Goal: Task Accomplishment & Management: Manage account settings

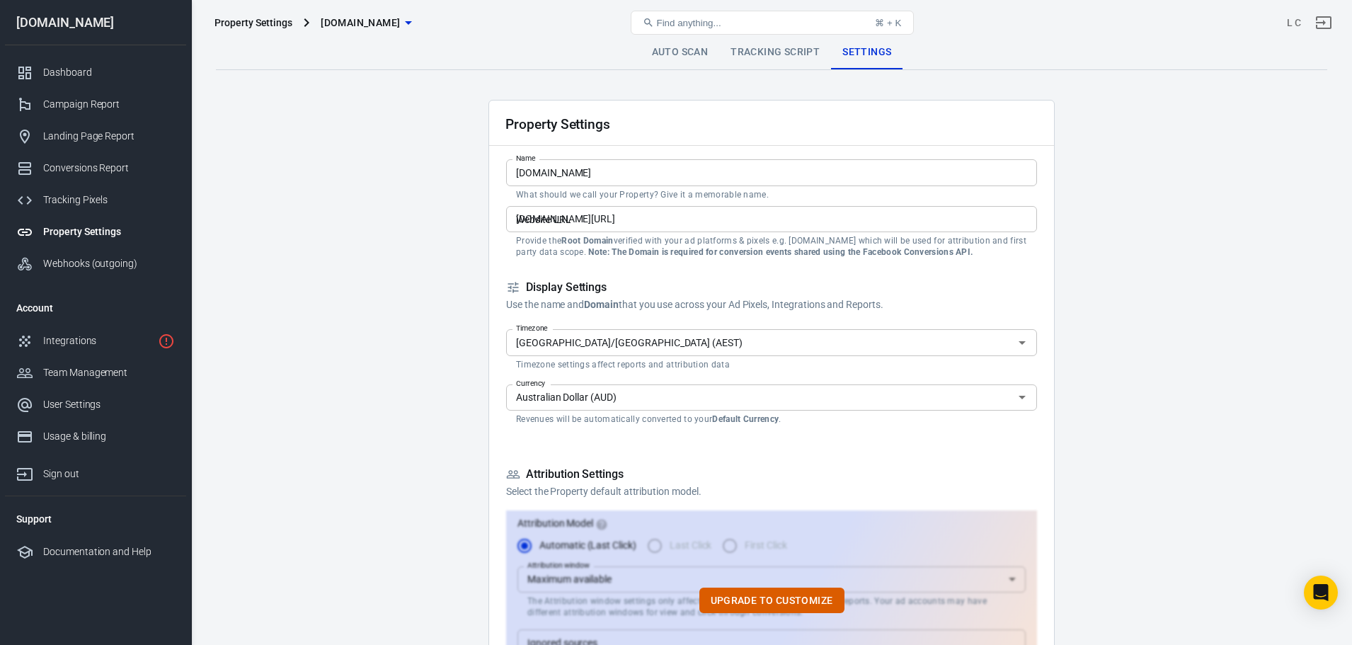
click at [731, 219] on input "[DOMAIN_NAME][URL]" at bounding box center [771, 219] width 531 height 26
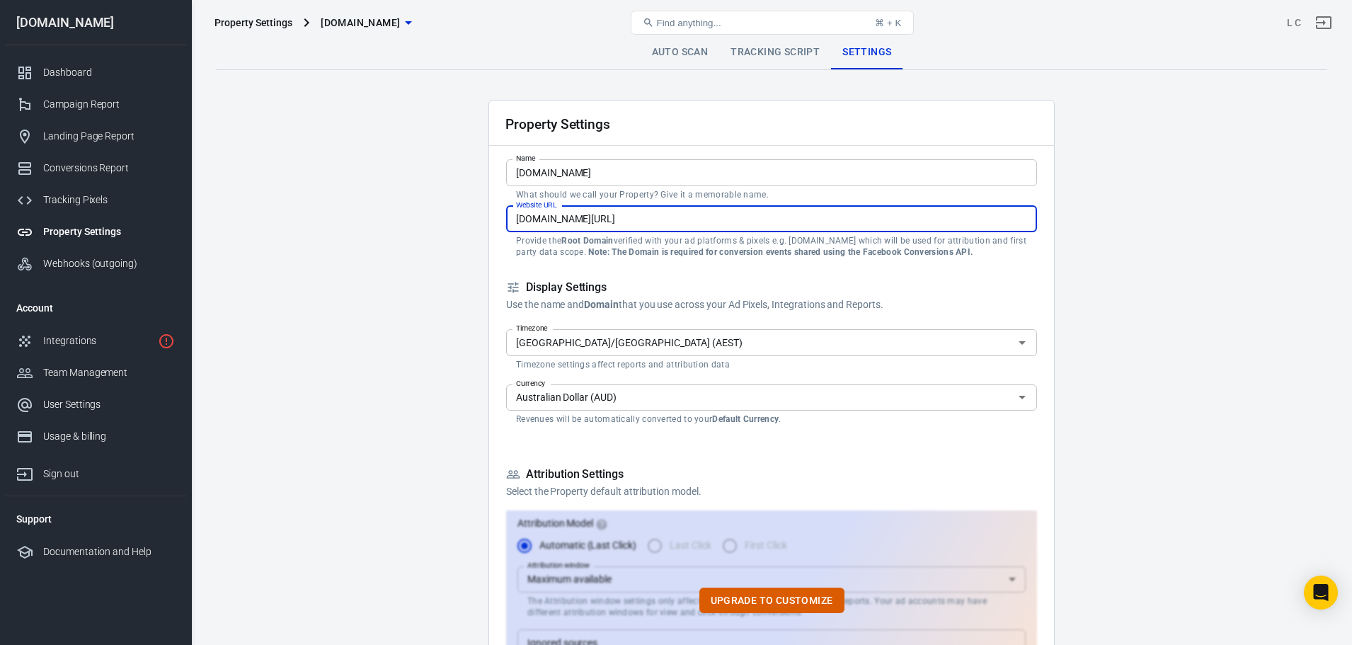
drag, startPoint x: 578, startPoint y: 221, endPoint x: 743, endPoint y: 224, distance: 164.3
click at [743, 224] on input "[DOMAIN_NAME][URL]" at bounding box center [771, 219] width 531 height 26
type input "[DOMAIN_NAME]"
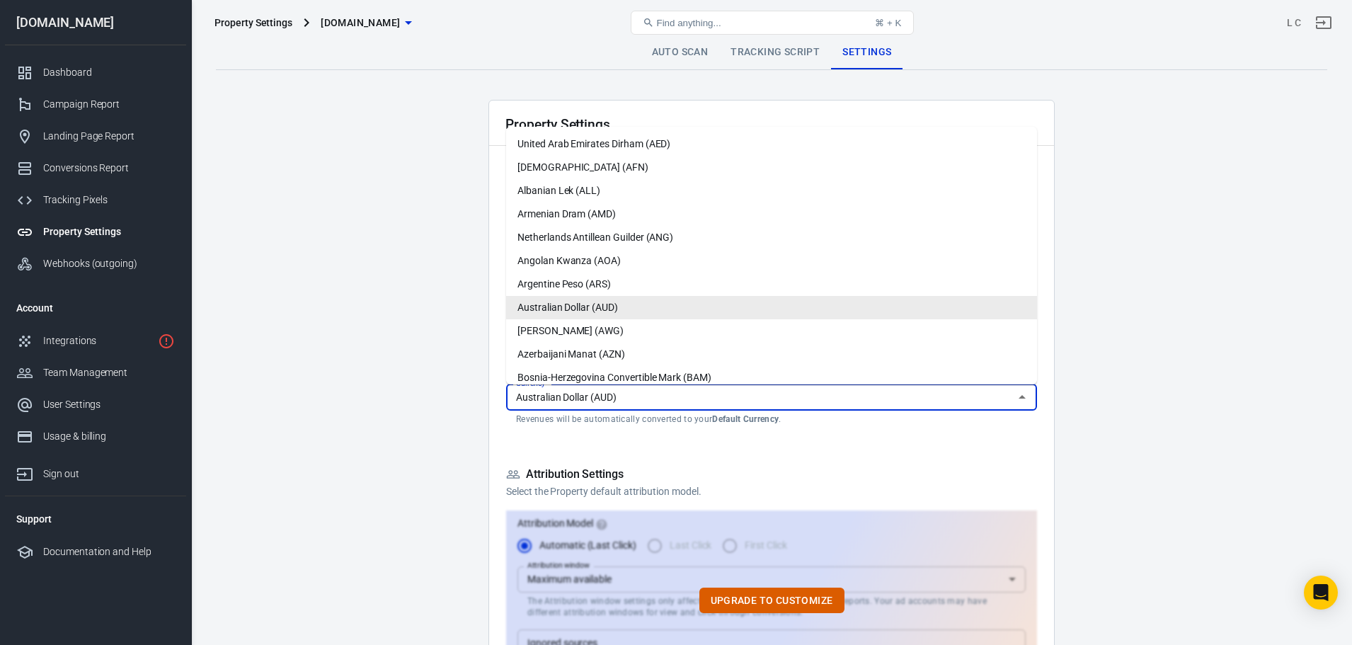
click at [791, 398] on input "Australian Dollar (AUD)" at bounding box center [760, 398] width 499 height 18
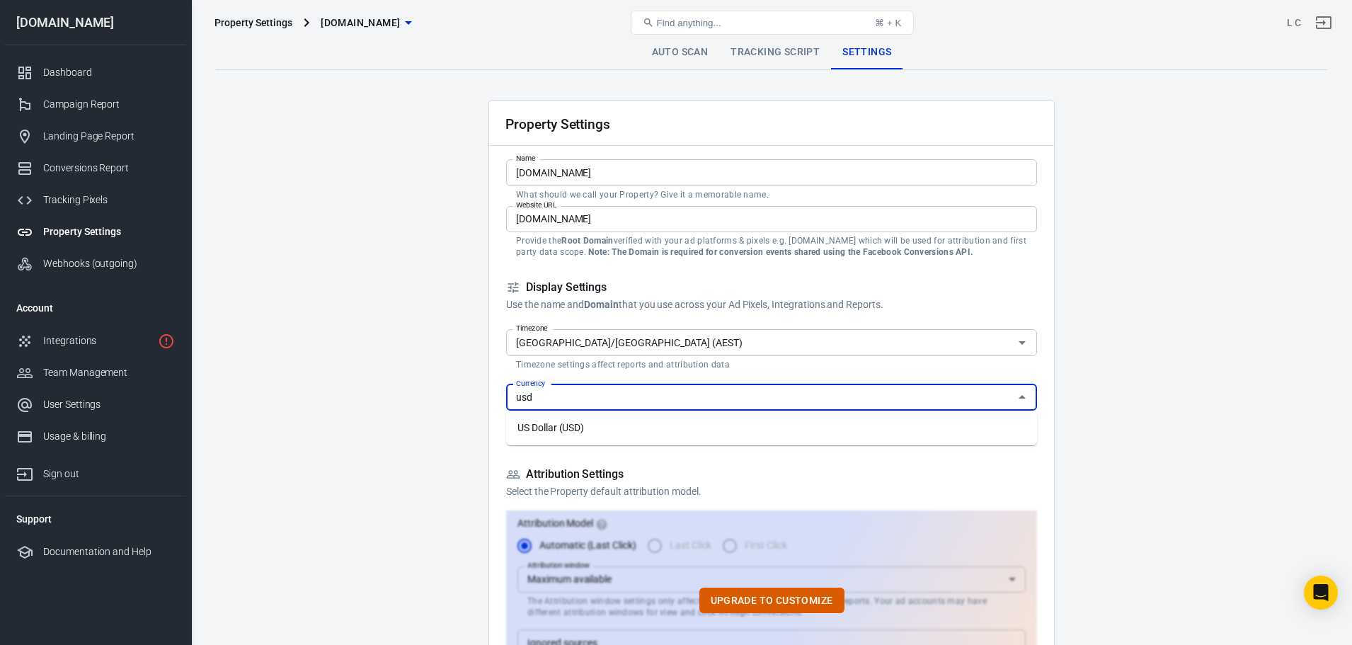
click at [623, 430] on li "US Dollar (USD)" at bounding box center [771, 427] width 531 height 23
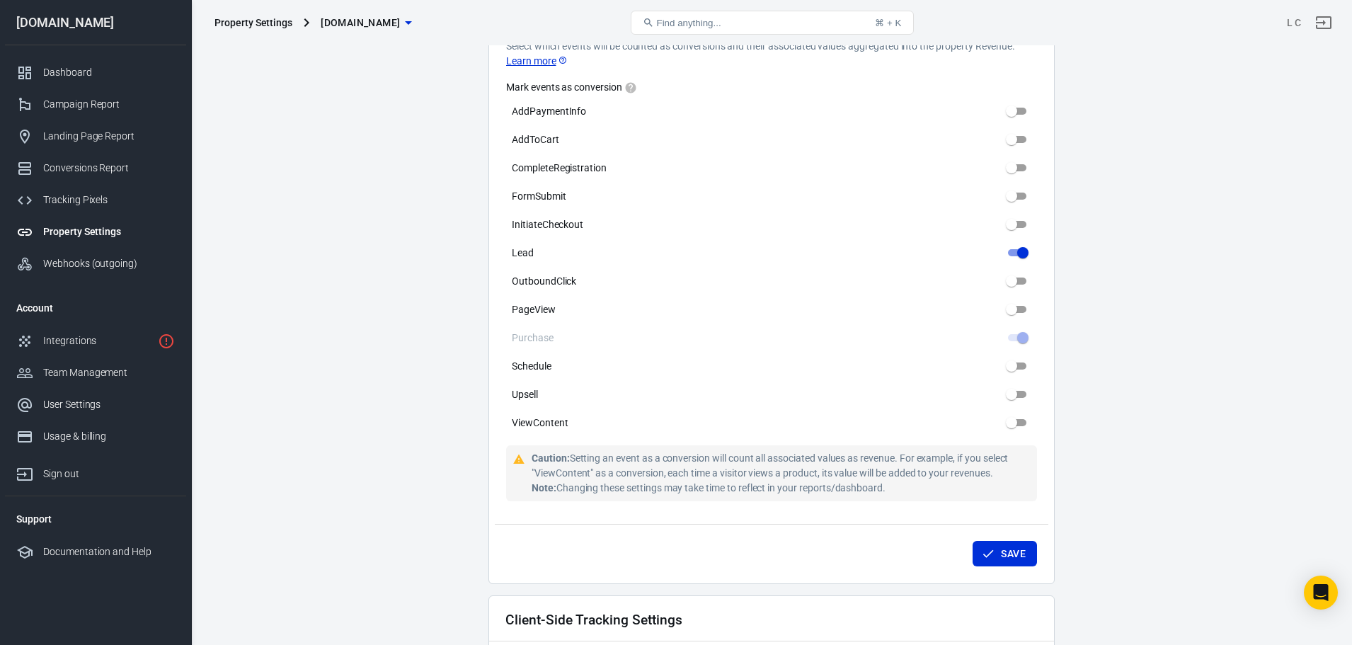
scroll to position [637, 0]
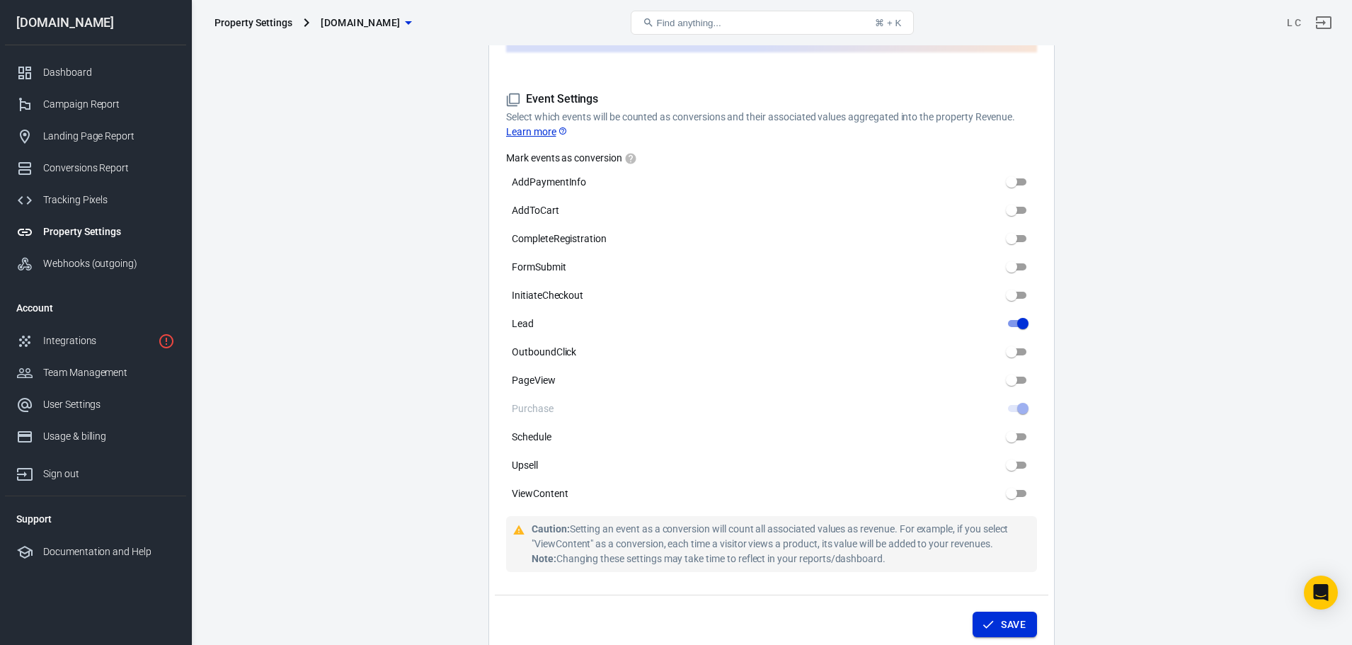
type input "US Dollar (USD)"
click at [1011, 612] on button "Save" at bounding box center [1005, 625] width 64 height 26
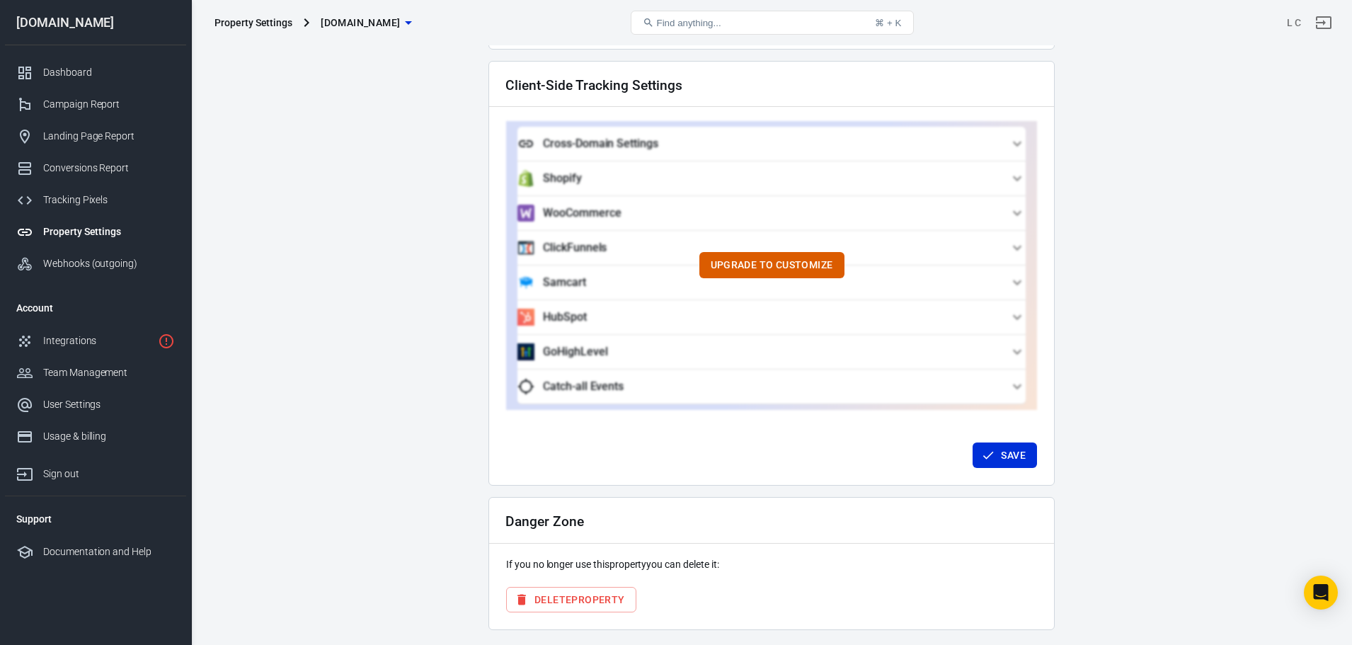
scroll to position [1277, 0]
